Goal: Use online tool/utility: Utilize a website feature to perform a specific function

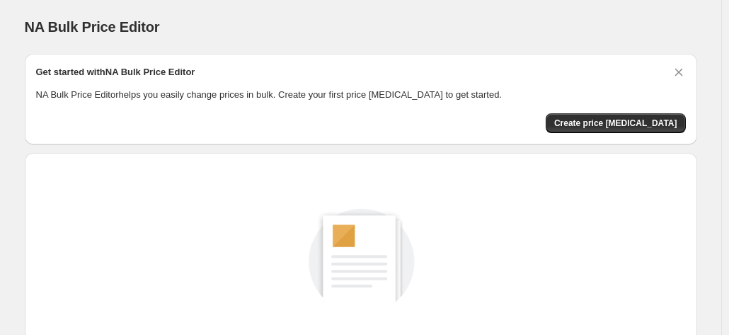
scroll to position [142, 0]
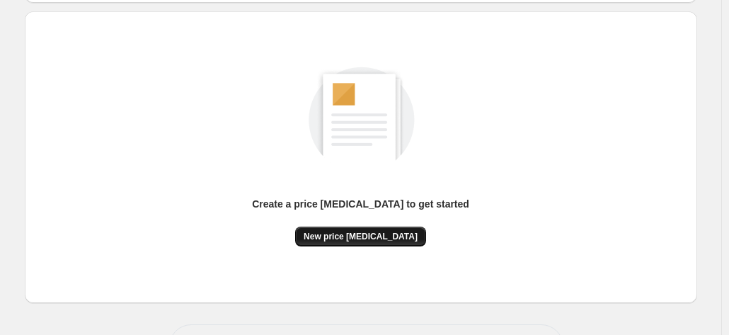
click at [365, 236] on span "New price [MEDICAL_DATA]" at bounding box center [361, 236] width 114 height 11
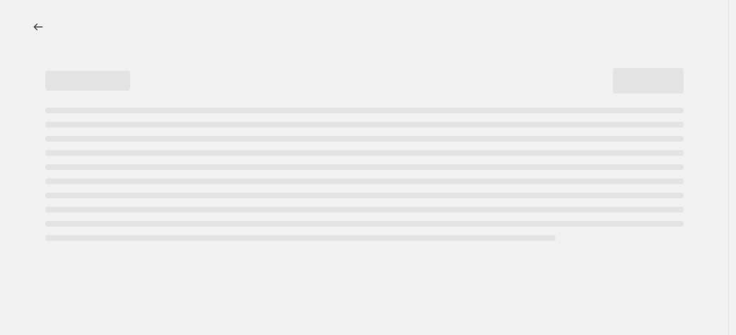
select select "percentage"
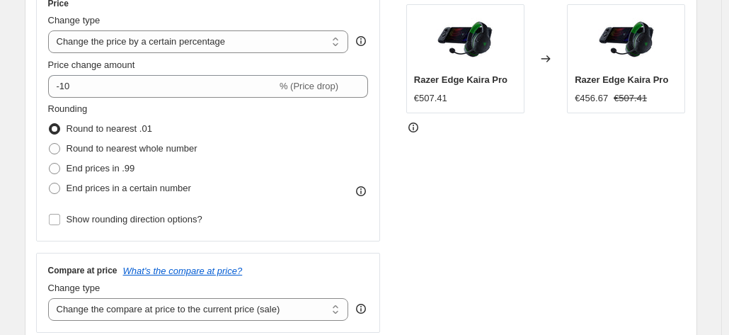
scroll to position [283, 0]
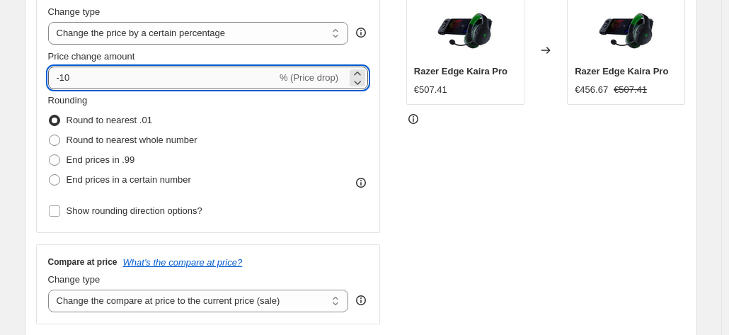
click at [69, 71] on input "-10" at bounding box center [162, 78] width 229 height 23
click at [74, 83] on input "-10" at bounding box center [162, 78] width 229 height 23
type input "-1"
type input "-30"
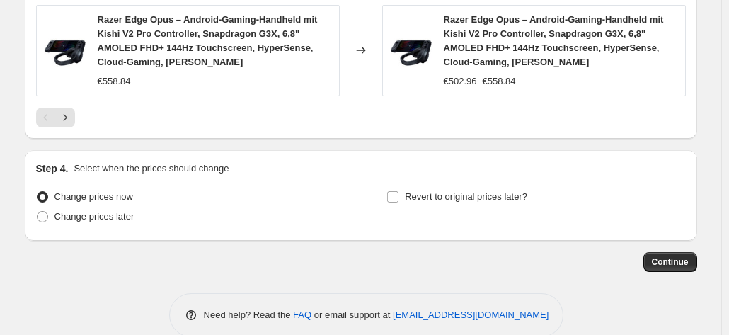
scroll to position [1165, 0]
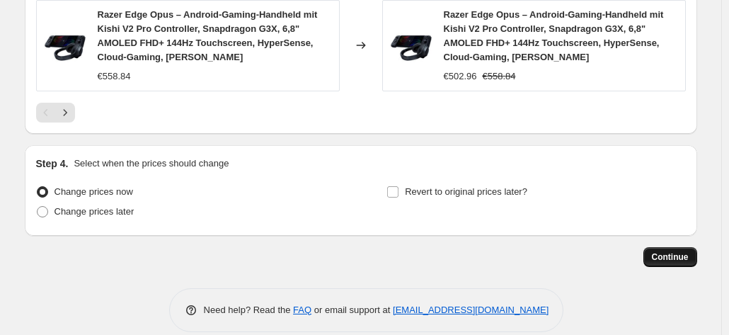
click at [669, 247] on button "Continue" at bounding box center [670, 257] width 54 height 20
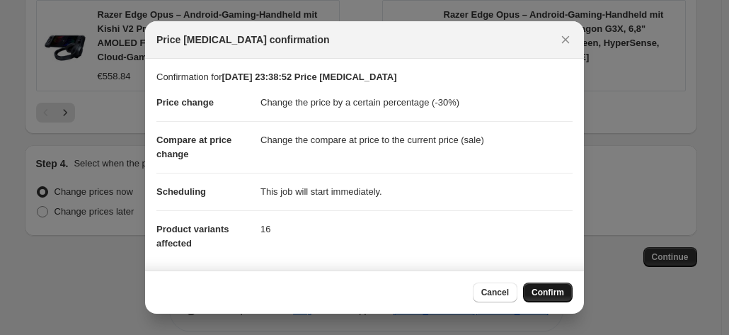
click at [555, 287] on span "Confirm" at bounding box center [548, 292] width 33 height 11
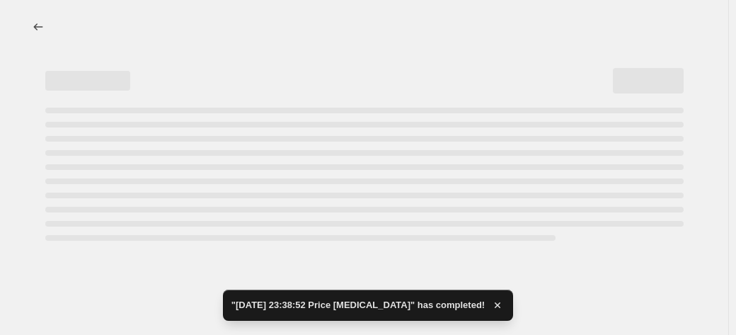
select select "percentage"
